Goal: Task Accomplishment & Management: Manage account settings

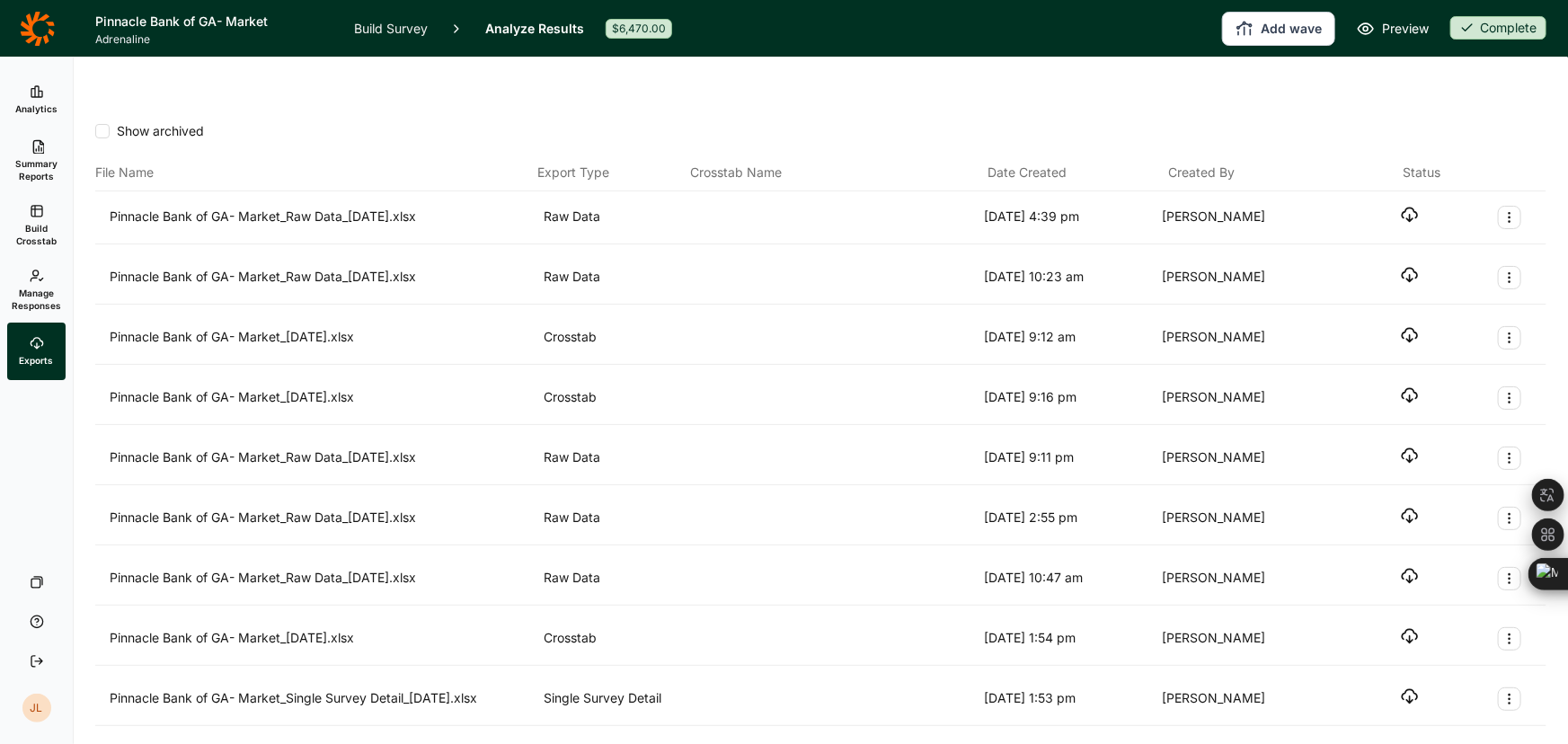
click at [31, 171] on span "Summary Reports" at bounding box center [36, 170] width 44 height 25
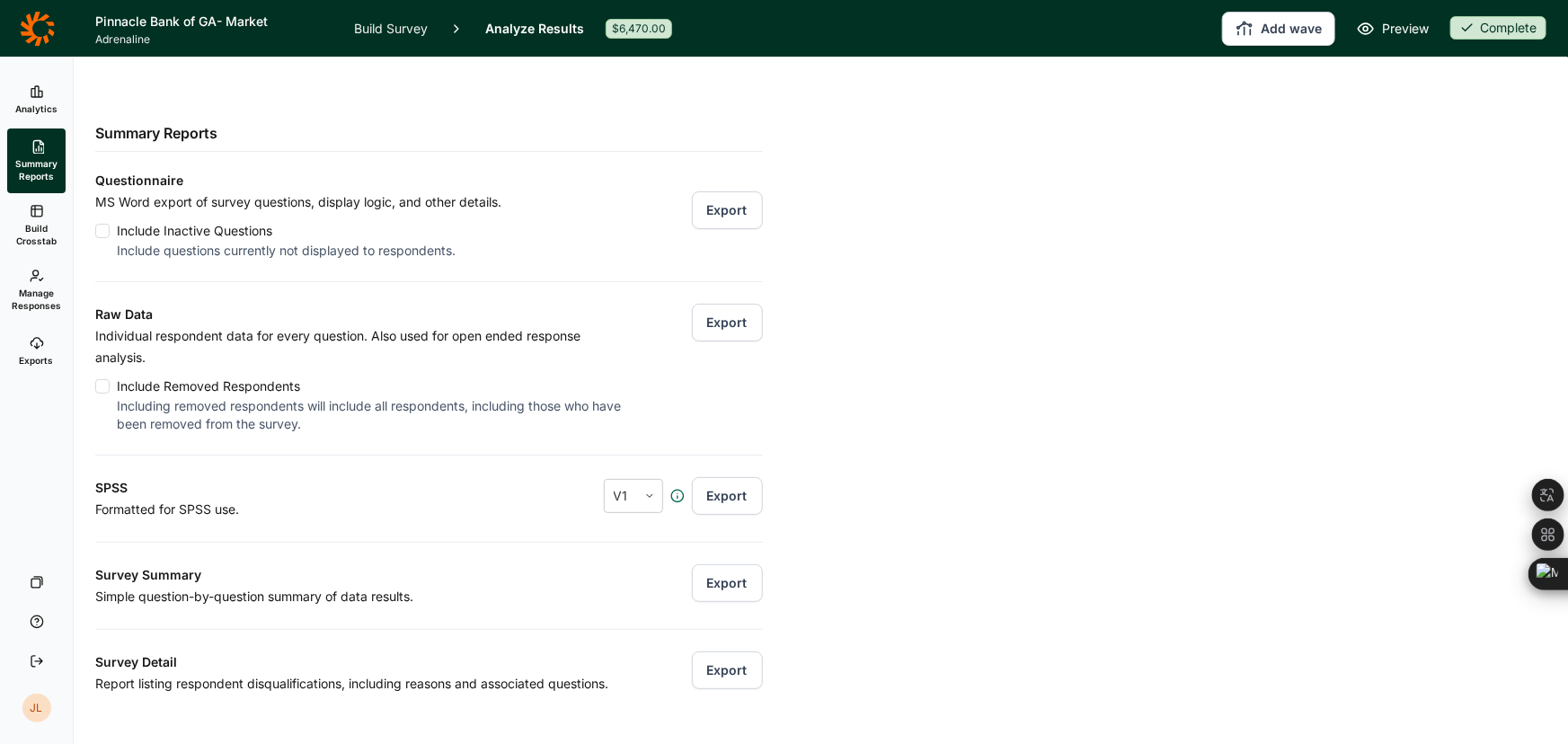
click at [36, 239] on span "Build Crosstab" at bounding box center [36, 235] width 44 height 25
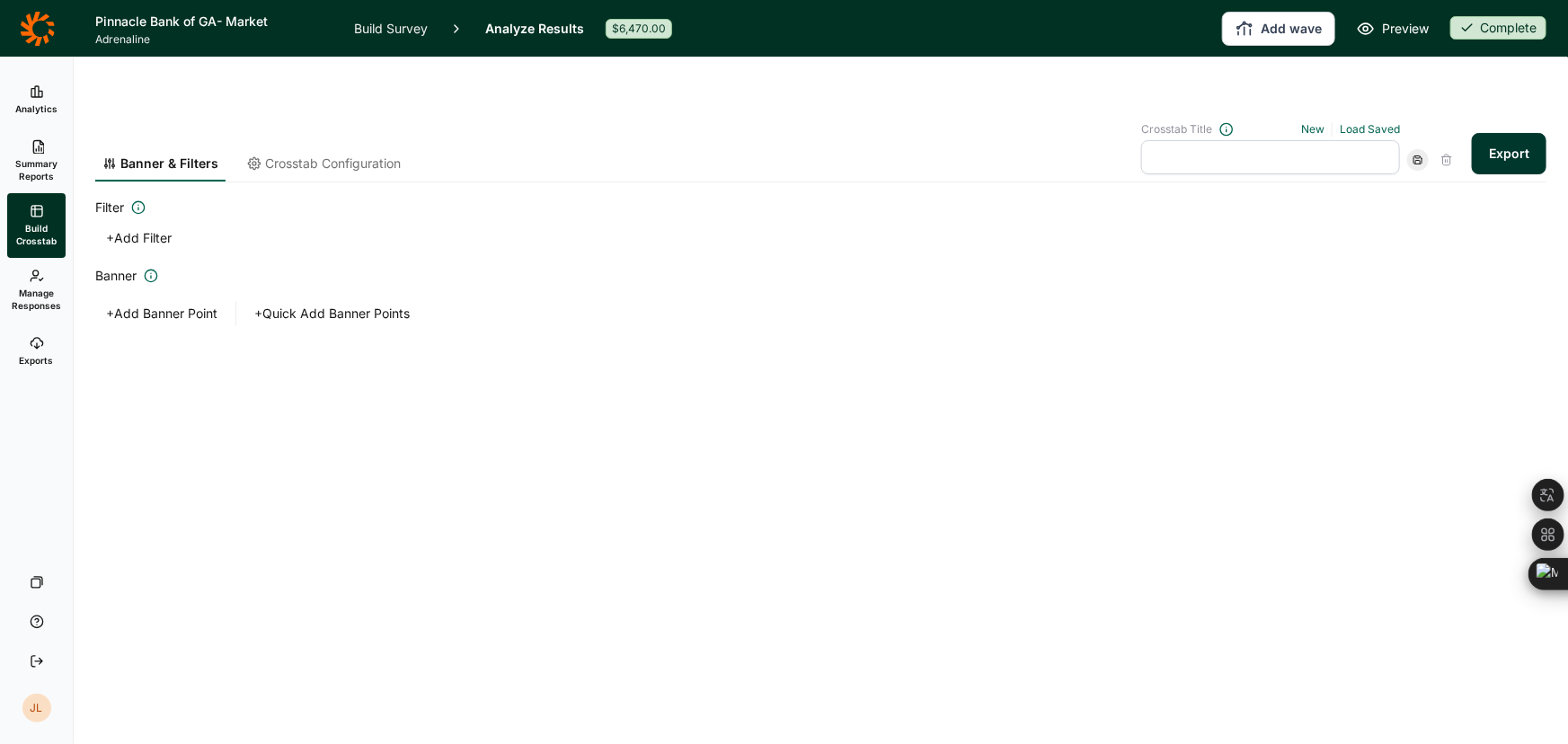
click at [32, 306] on span "Manage Responses" at bounding box center [36, 299] width 50 height 25
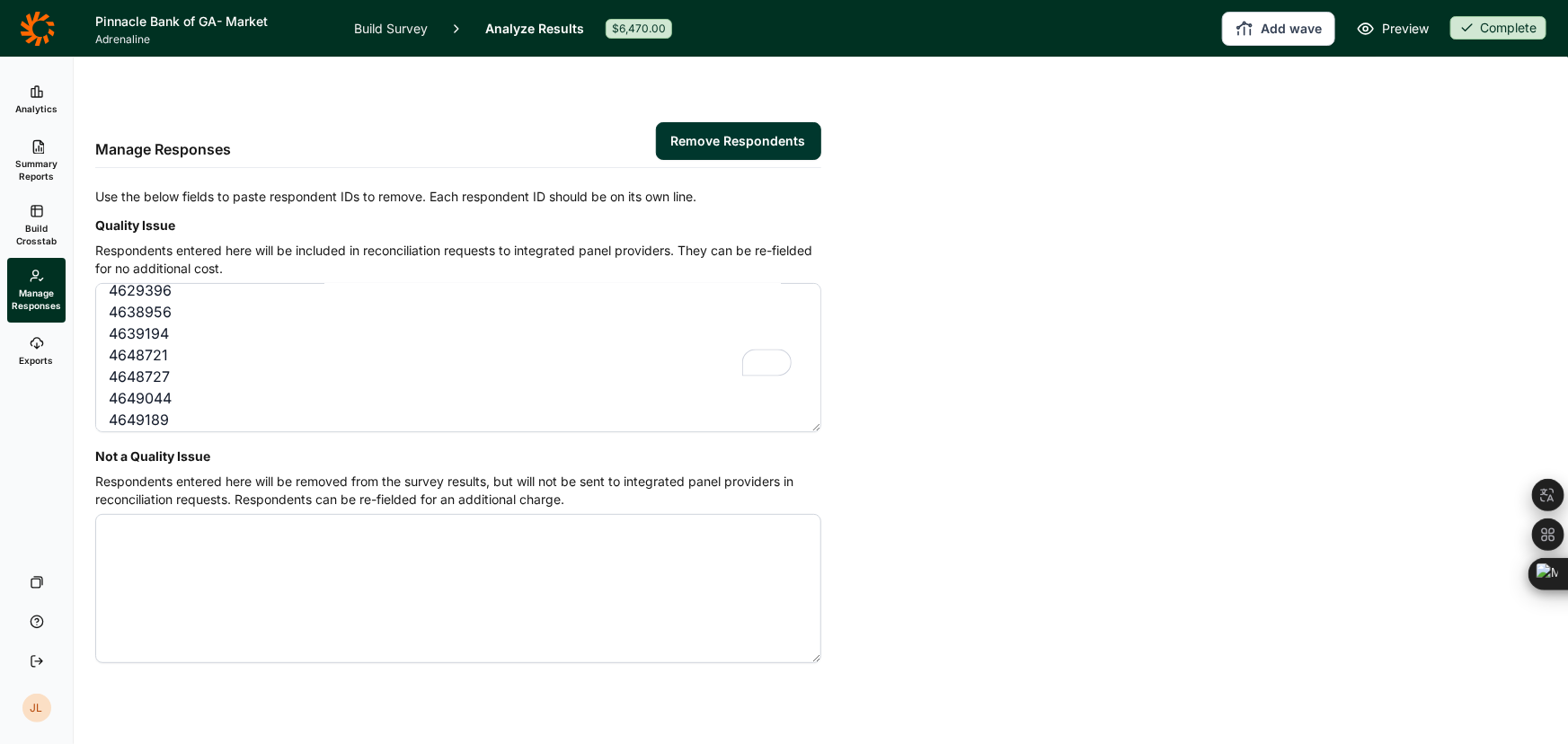
scroll to position [85, 0]
type textarea "4623018 4629263 4629317 4629396 4638956 4639194 4648721 4648727 4649044 4649189"
click at [754, 122] on button "Remove Respondents" at bounding box center [739, 141] width 165 height 38
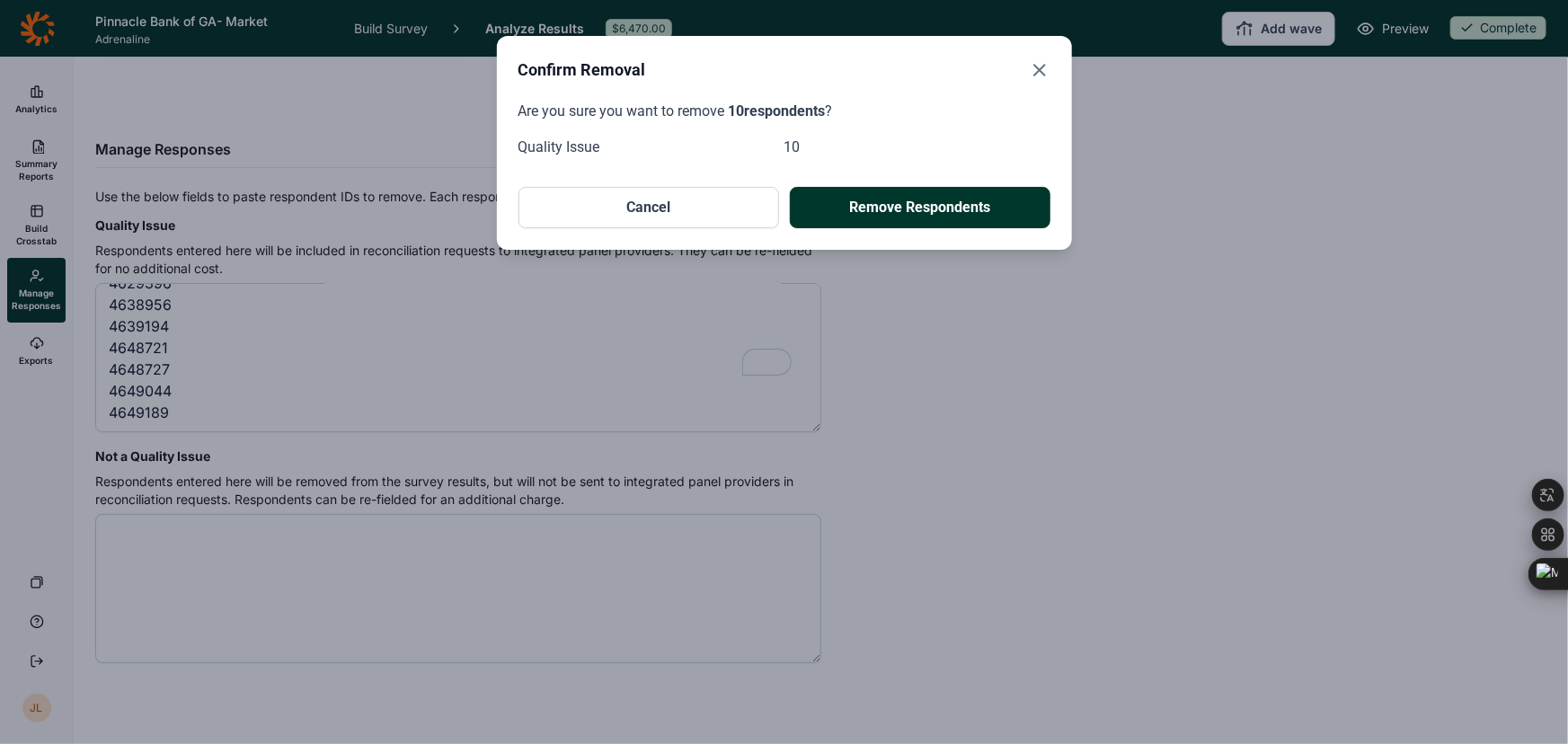
click at [874, 208] on button "Remove Respondents" at bounding box center [920, 208] width 260 height 42
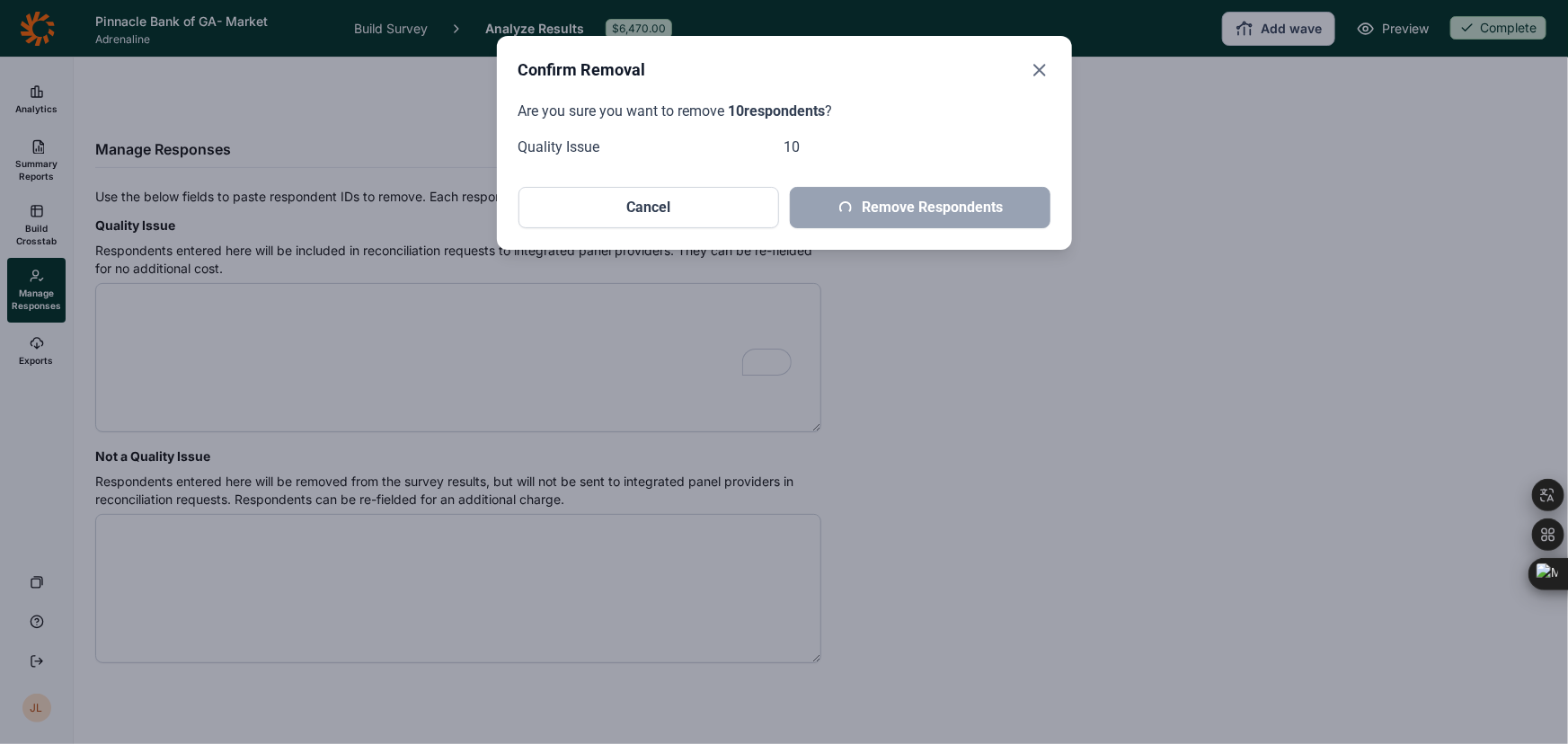
scroll to position [0, 0]
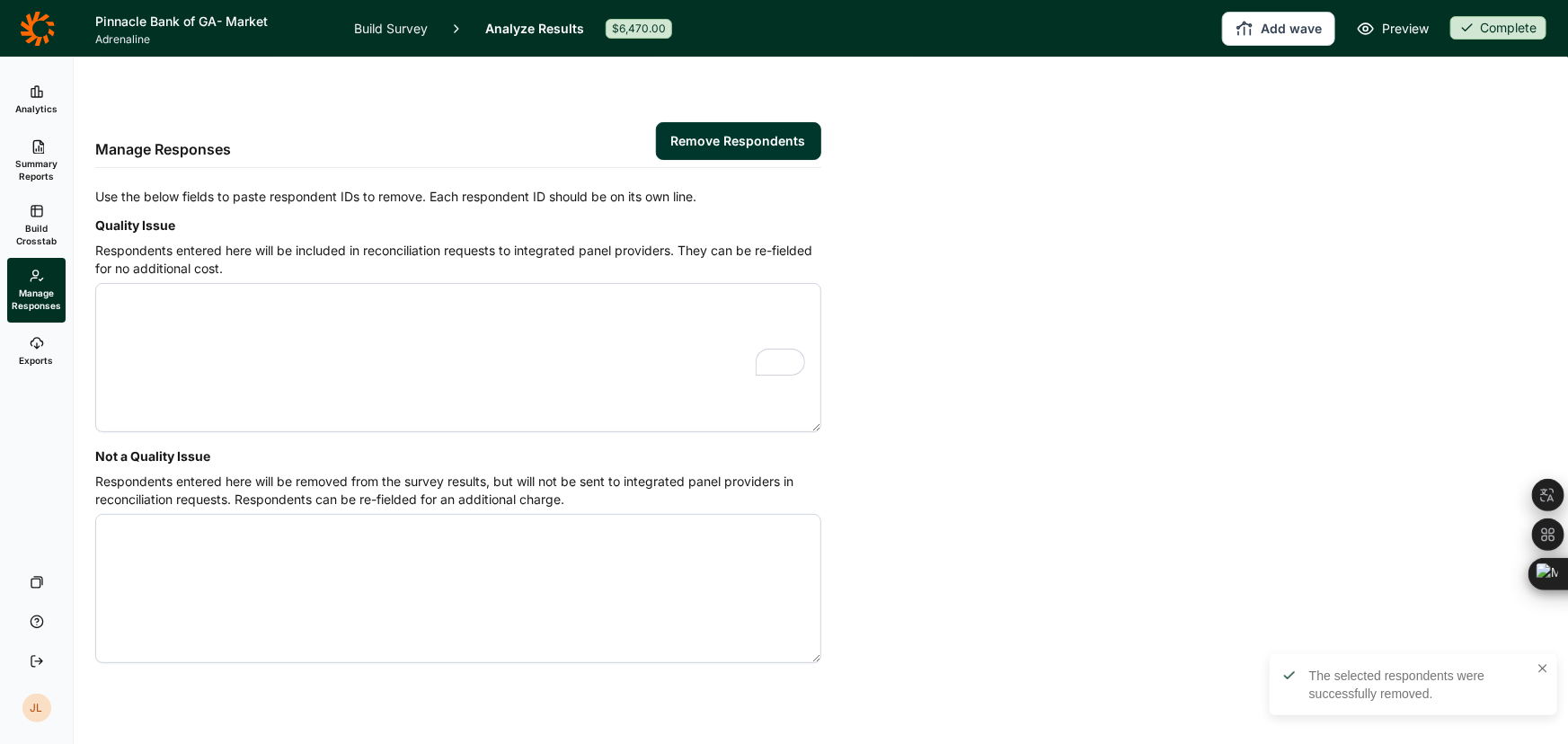
click at [18, 114] on span "Analytics" at bounding box center [37, 109] width 43 height 13
